Goal: Obtain resource: Download file/media

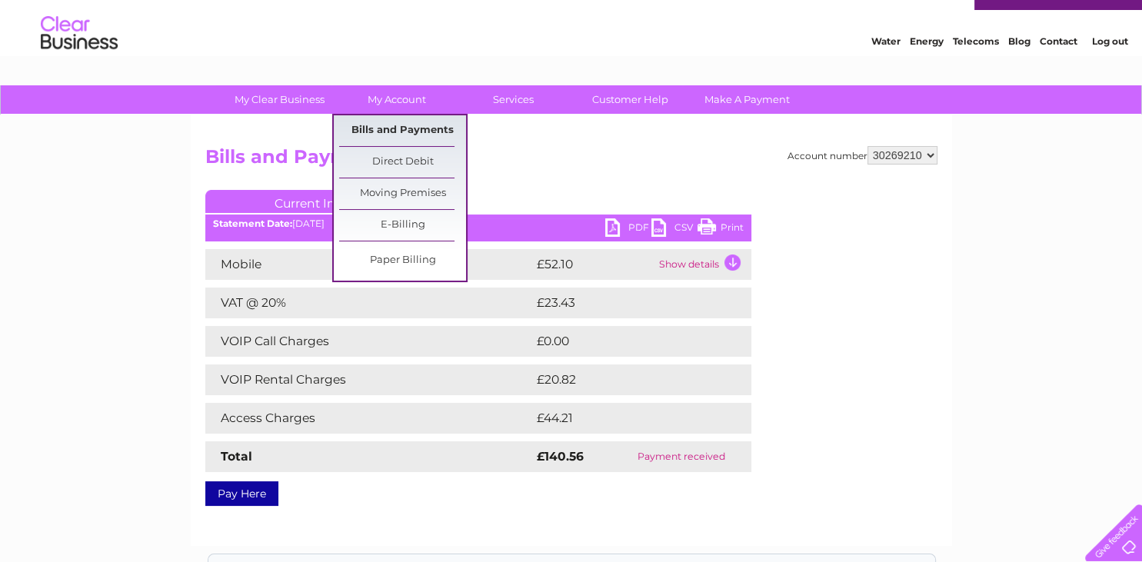
click at [404, 125] on link "Bills and Payments" at bounding box center [402, 130] width 127 height 31
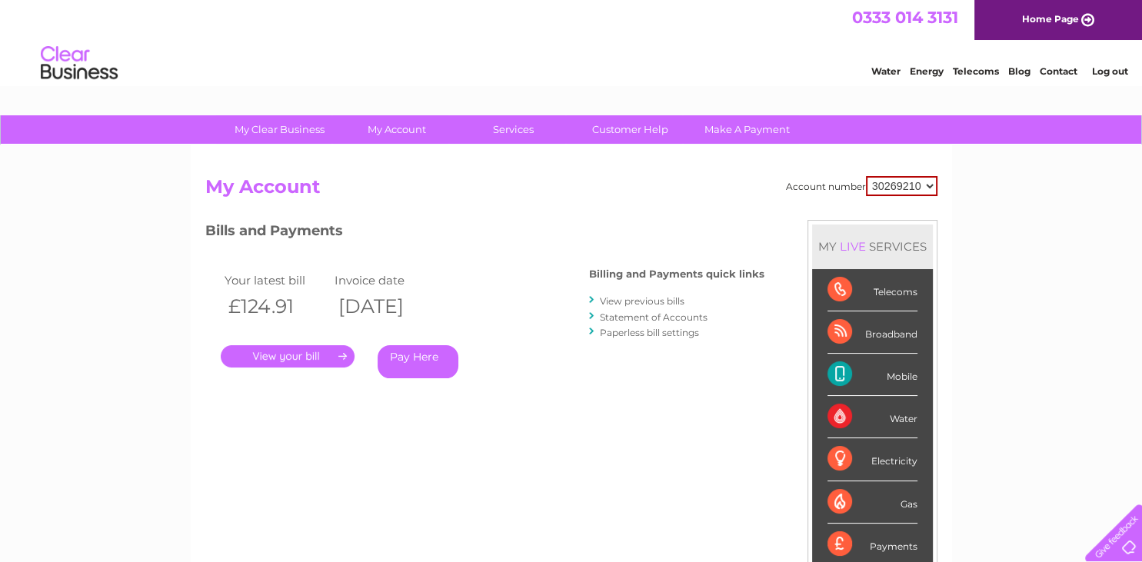
click at [615, 299] on link "View previous bills" at bounding box center [642, 301] width 85 height 12
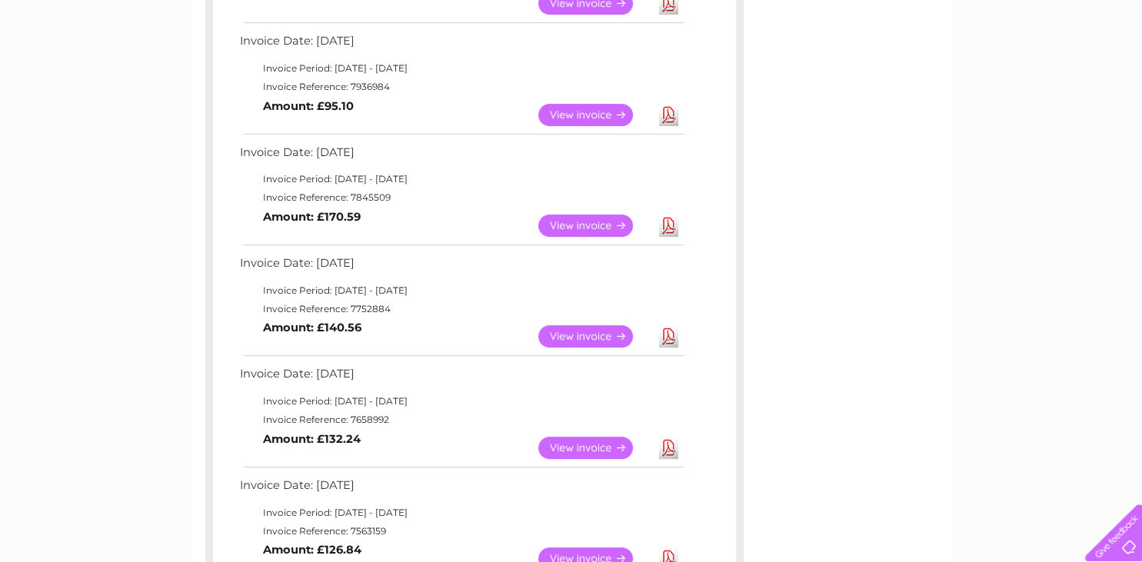
scroll to position [472, 0]
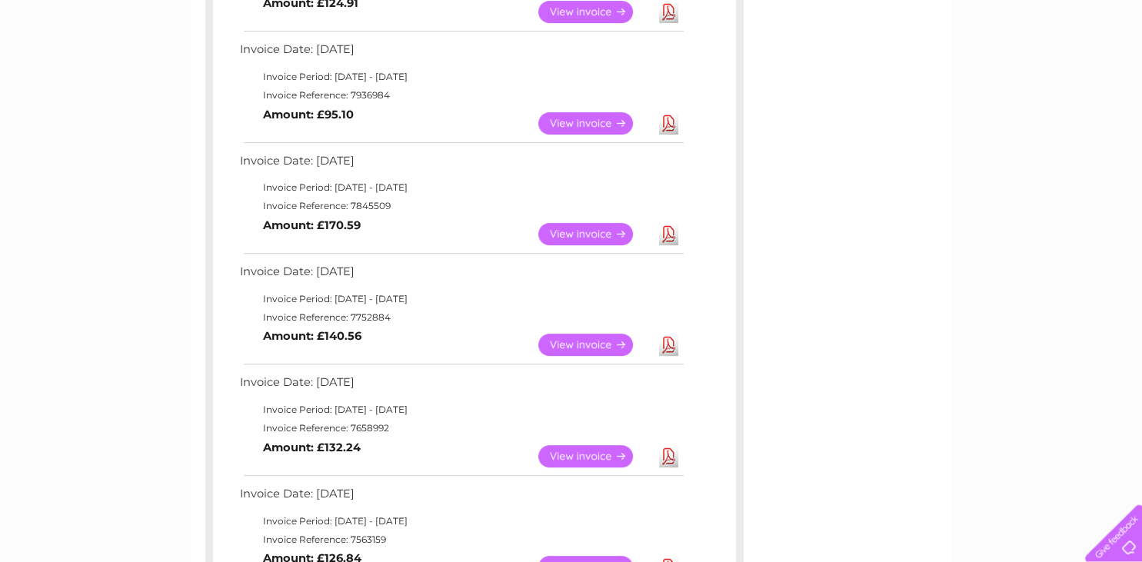
click at [597, 235] on link "View" at bounding box center [595, 234] width 113 height 22
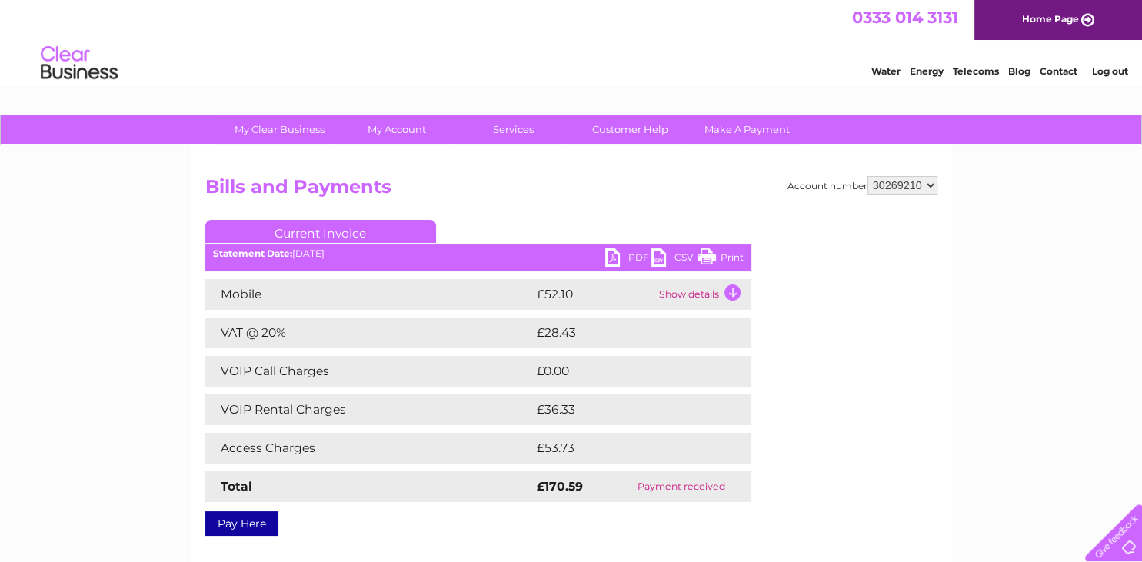
click at [607, 254] on link "PDF" at bounding box center [628, 259] width 46 height 22
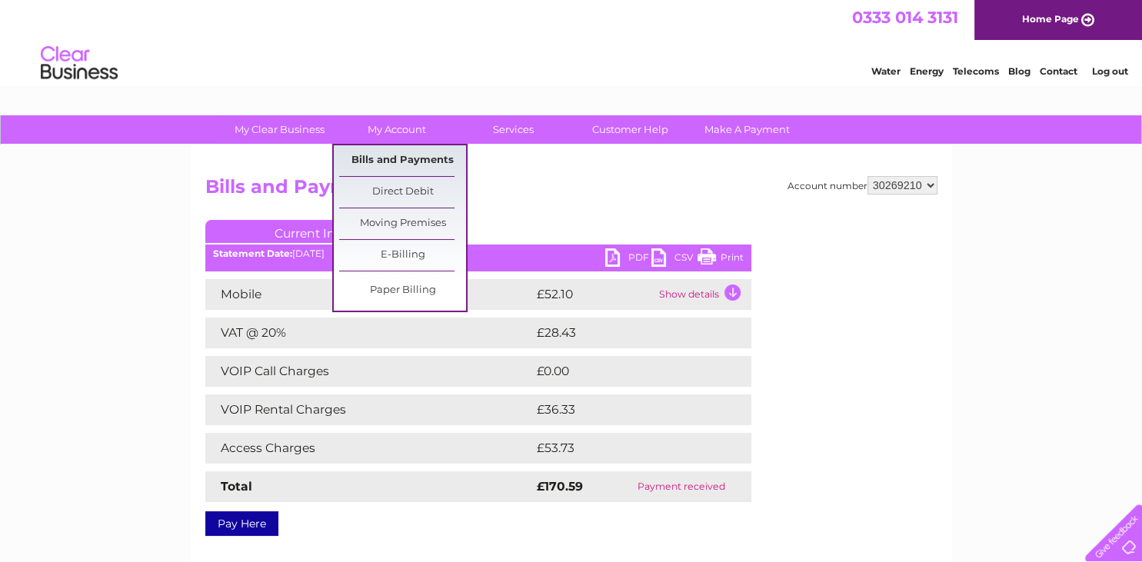
click at [414, 157] on link "Bills and Payments" at bounding box center [402, 160] width 127 height 31
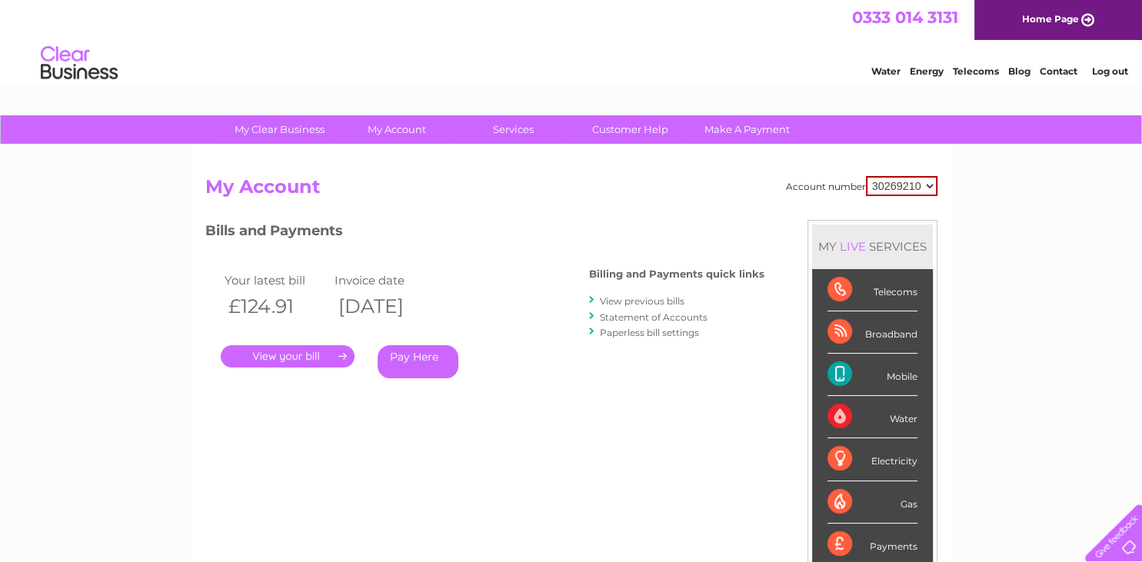
click at [613, 298] on link "View previous bills" at bounding box center [642, 301] width 85 height 12
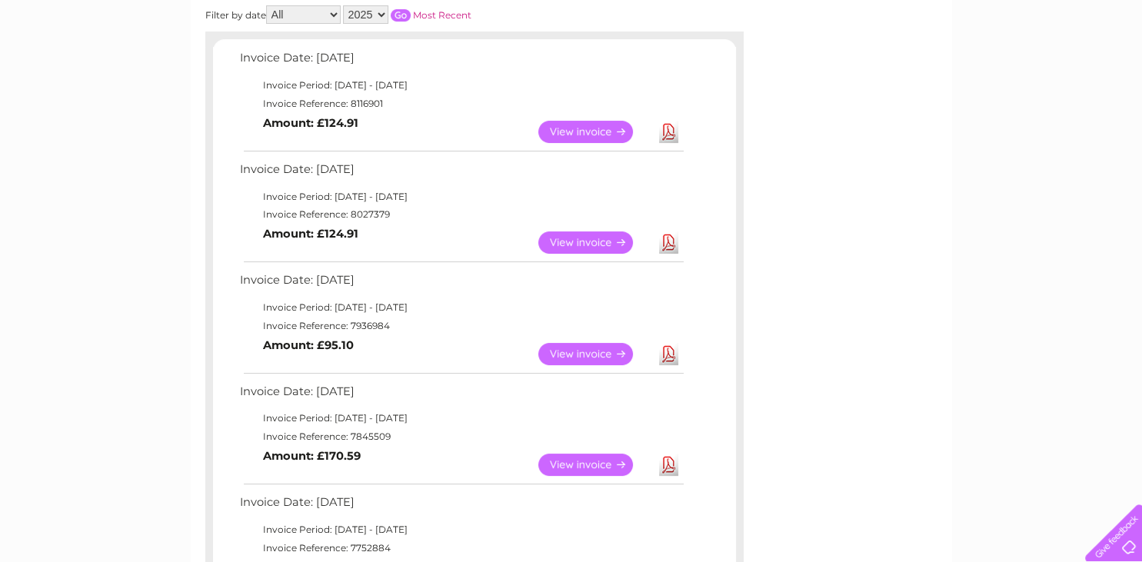
scroll to position [262, 0]
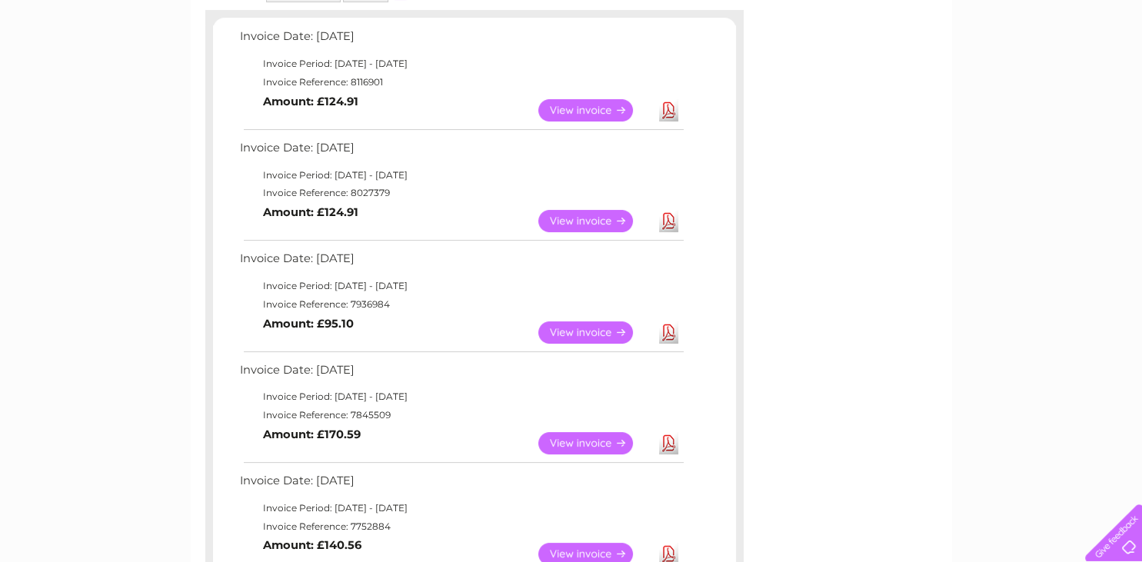
click at [568, 335] on link "View" at bounding box center [595, 333] width 113 height 22
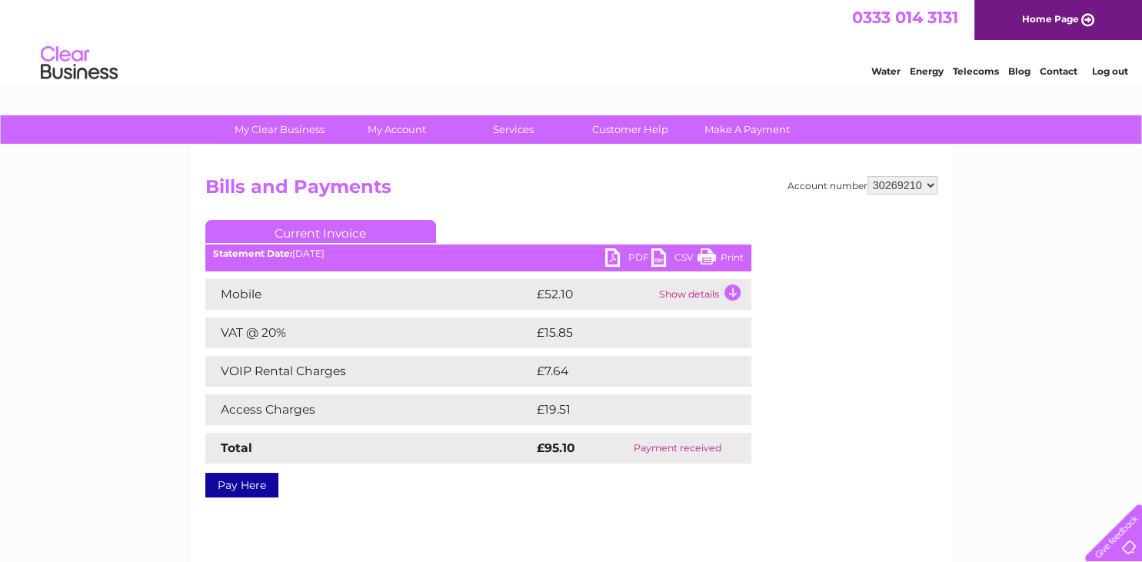
click at [620, 263] on link "PDF" at bounding box center [628, 259] width 46 height 22
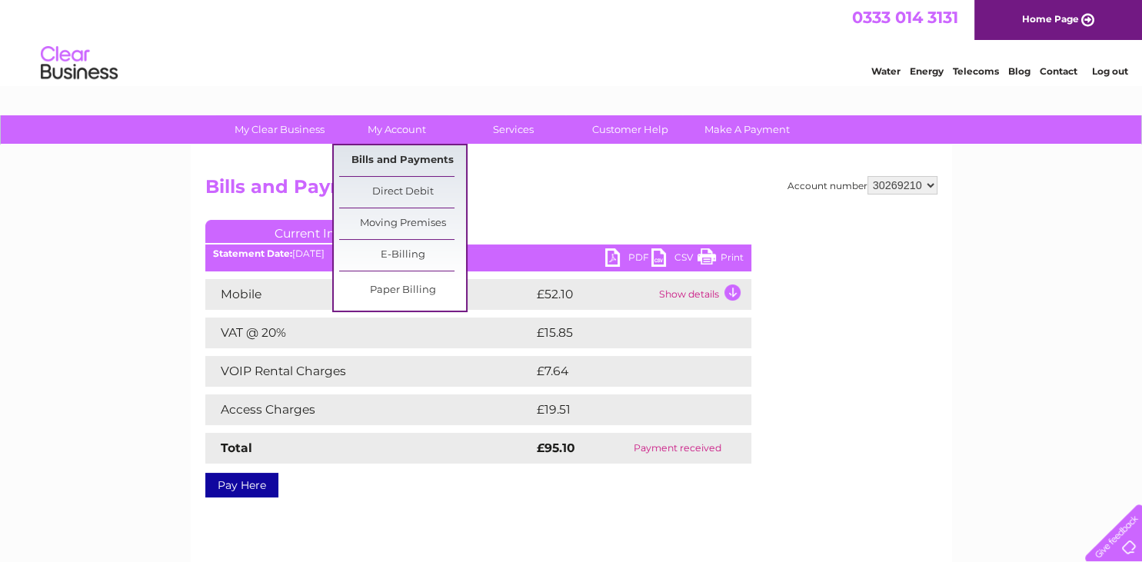
click at [420, 154] on link "Bills and Payments" at bounding box center [402, 160] width 127 height 31
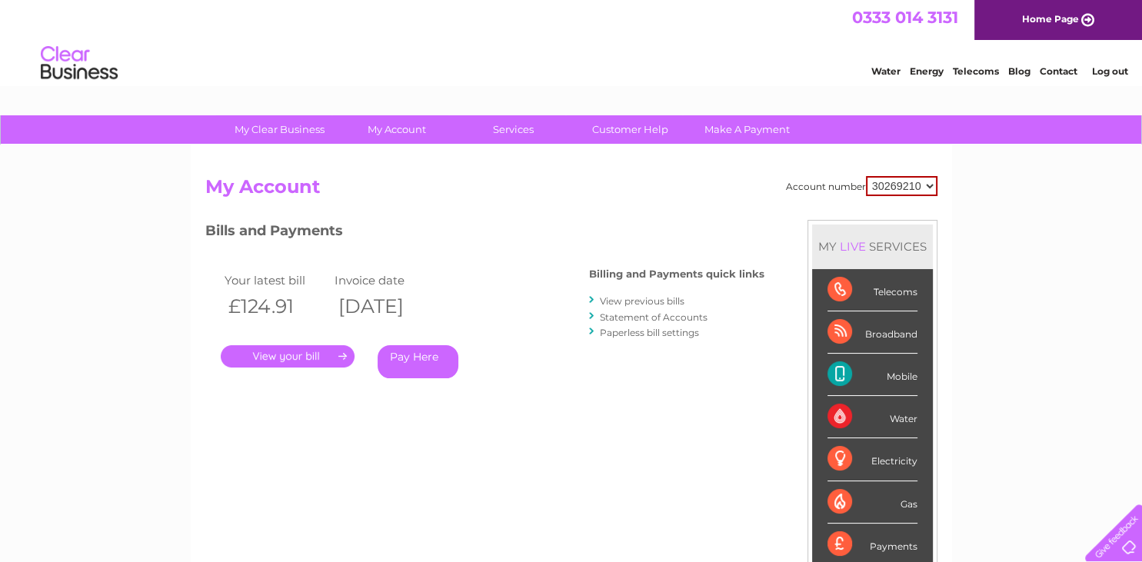
click at [618, 302] on link "View previous bills" at bounding box center [642, 301] width 85 height 12
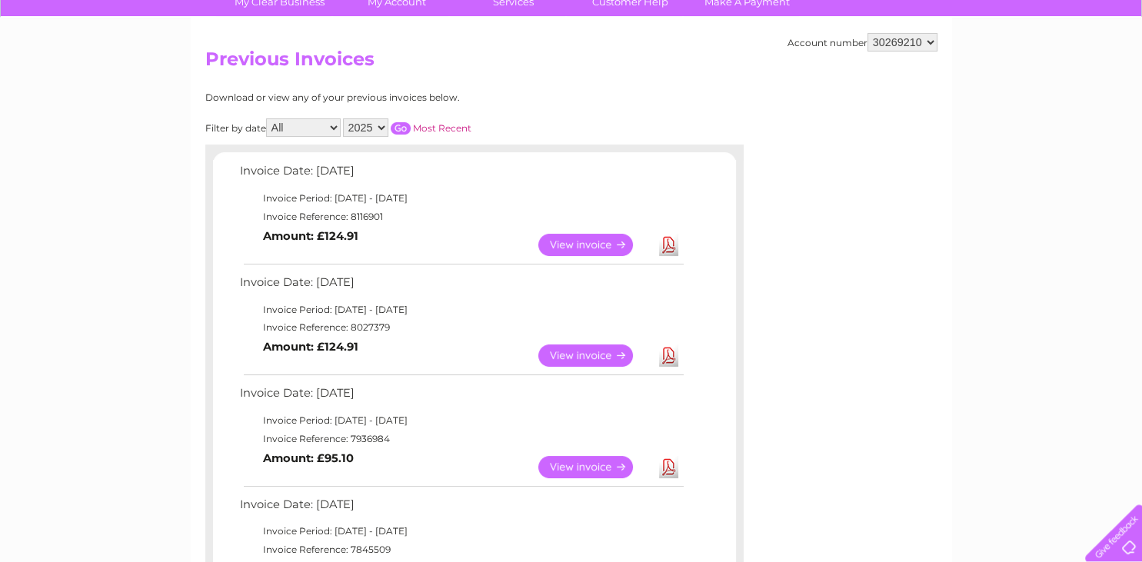
scroll to position [142, 0]
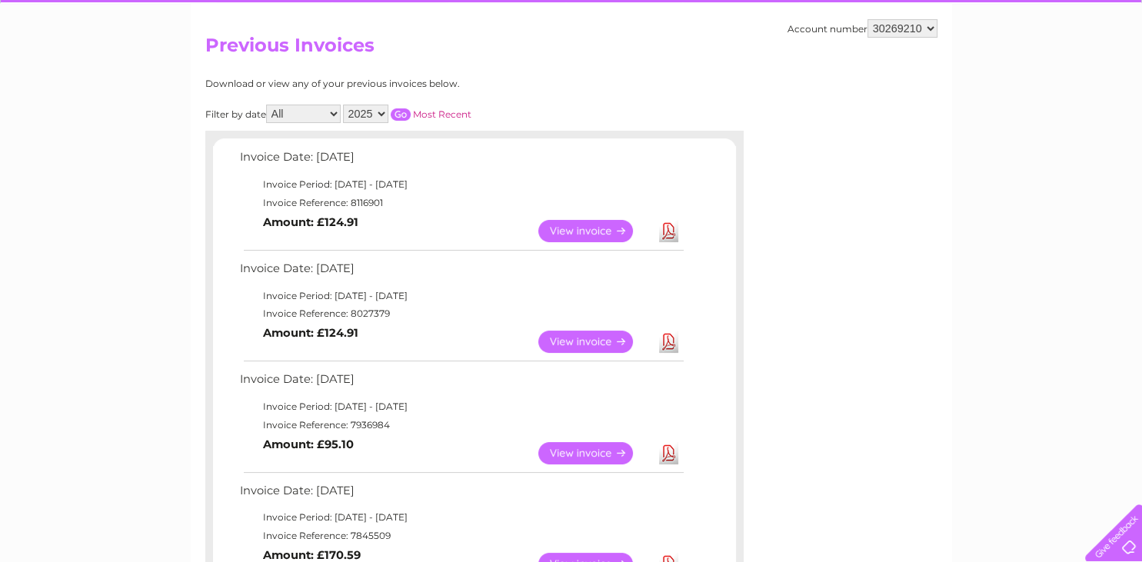
click at [563, 340] on link "View" at bounding box center [595, 342] width 113 height 22
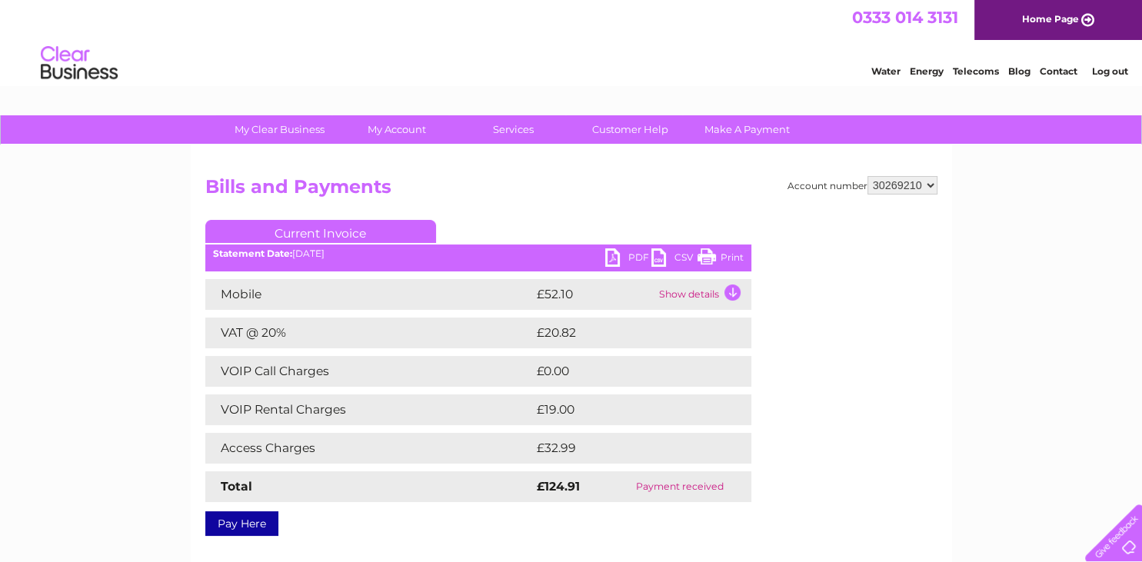
click at [611, 265] on link "PDF" at bounding box center [628, 259] width 46 height 22
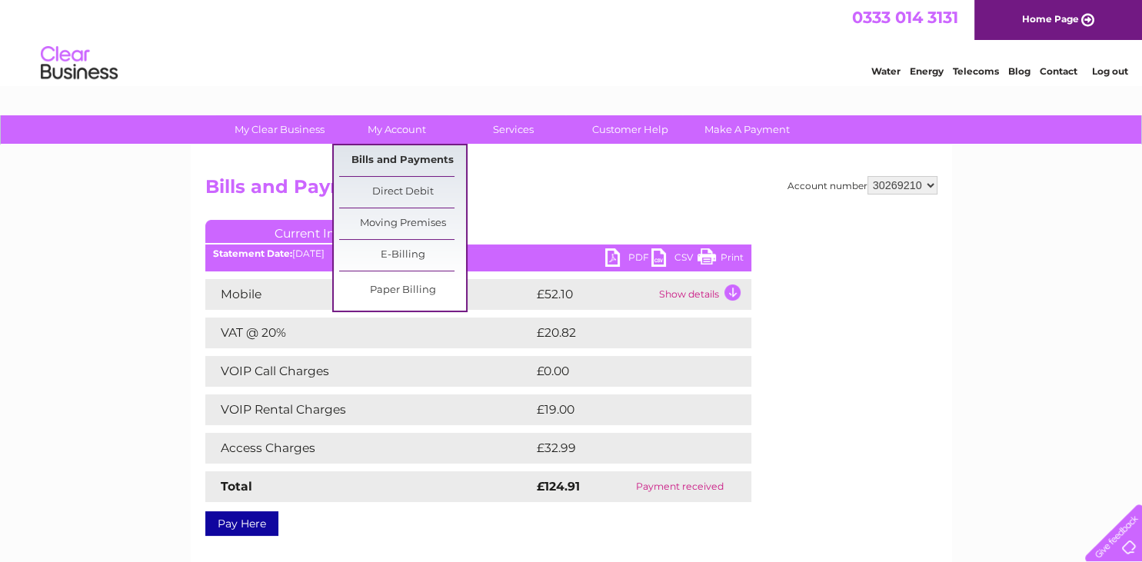
click at [422, 158] on link "Bills and Payments" at bounding box center [402, 160] width 127 height 31
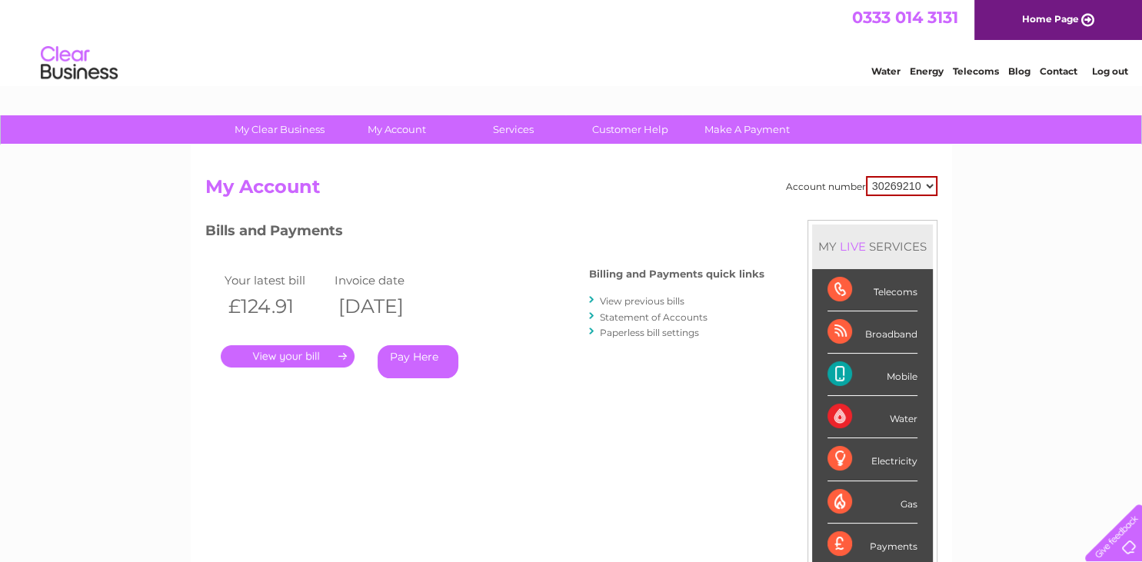
click at [617, 302] on link "View previous bills" at bounding box center [642, 301] width 85 height 12
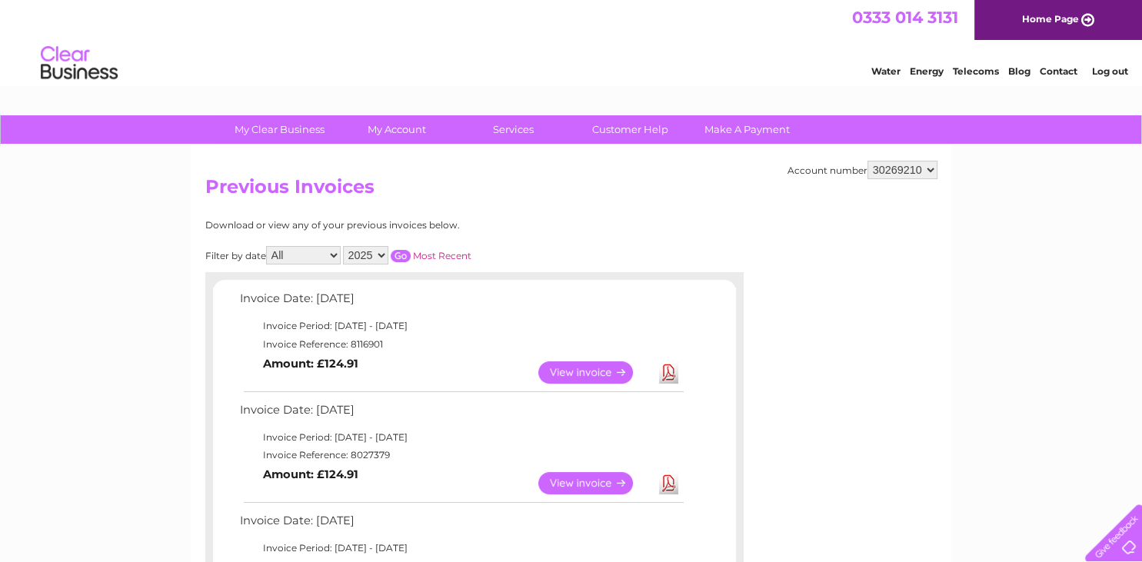
click at [599, 370] on link "View" at bounding box center [595, 373] width 113 height 22
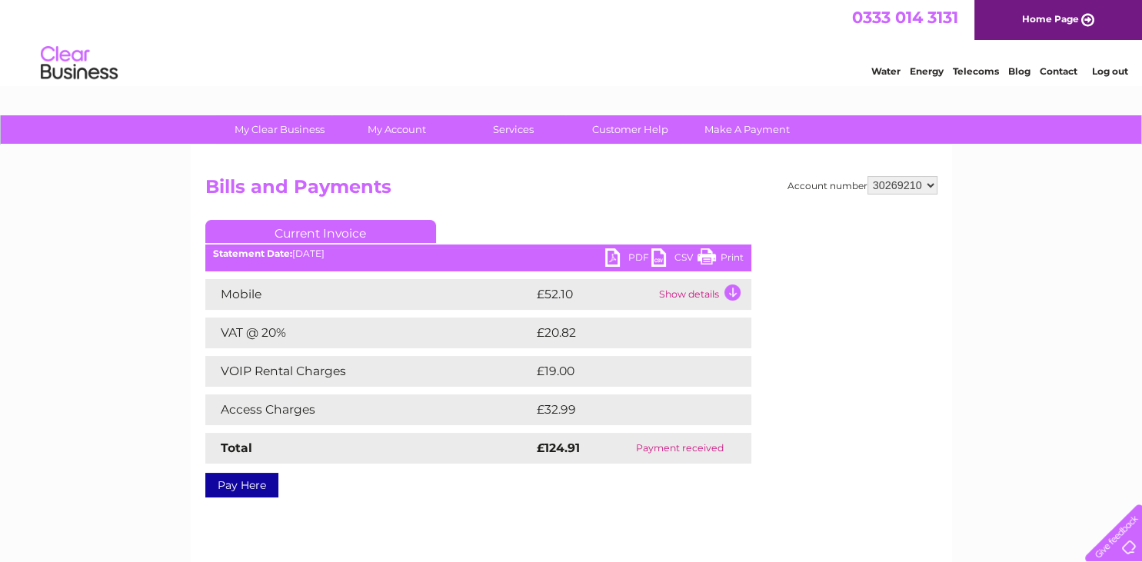
click at [615, 258] on link "PDF" at bounding box center [628, 259] width 46 height 22
